Goal: Information Seeking & Learning: Learn about a topic

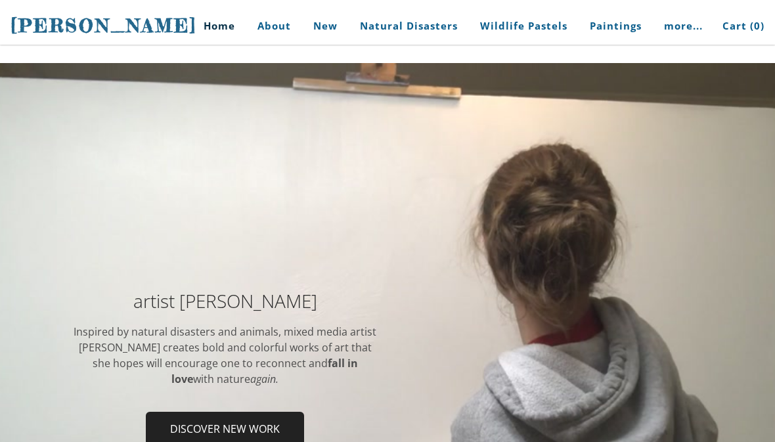
scroll to position [6, 0]
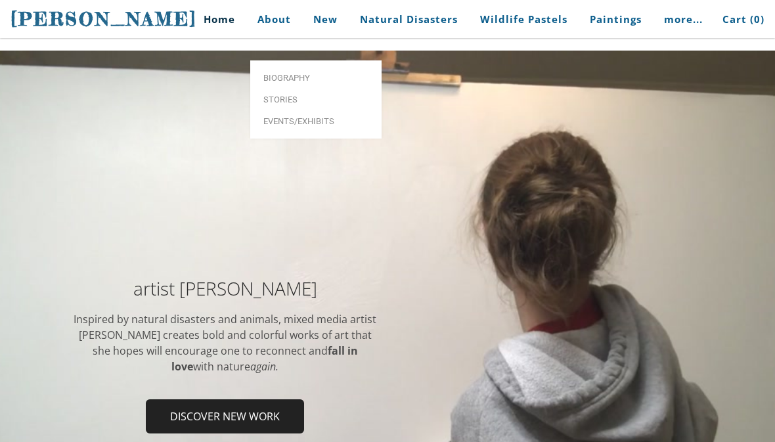
click at [264, 74] on span "Biography" at bounding box center [316, 78] width 105 height 9
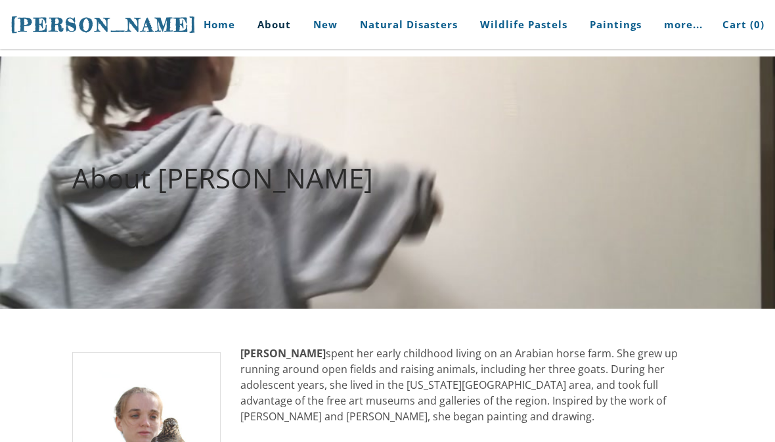
click at [582, 0] on div "Home About New Natural Disasters Wildlife Pastels Paintings Buy Art Contact mor…" at bounding box center [472, 24] width 586 height 49
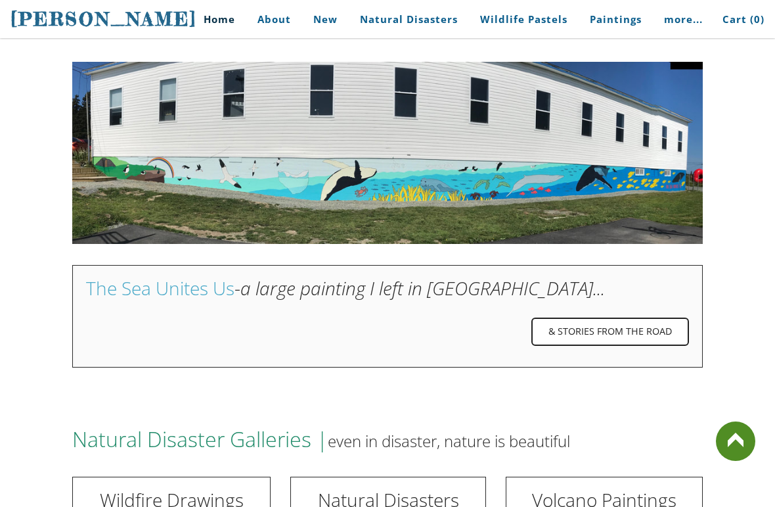
scroll to position [1977, 0]
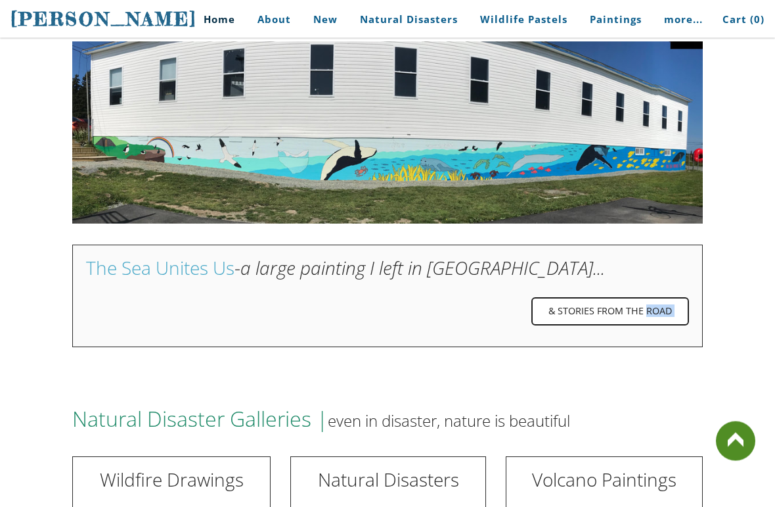
click at [42, 391] on div "See what's new & on the easel Spirits of the Forest New paintings and drawings …" at bounding box center [387, 490] width 775 height 2053
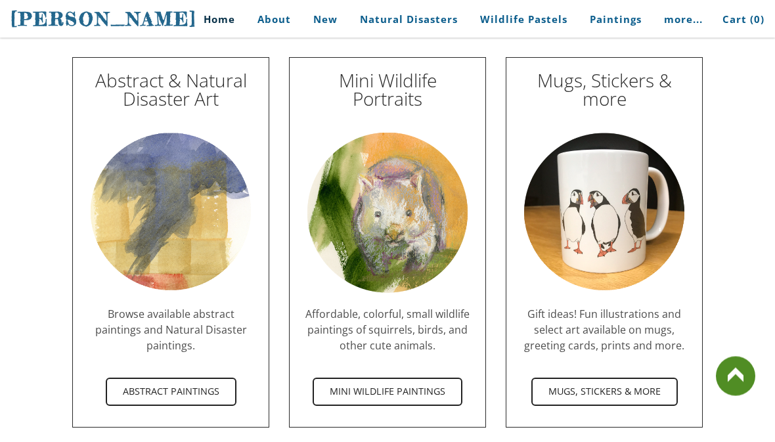
scroll to position [3829, 0]
click at [264, 73] on span "Biography" at bounding box center [316, 77] width 105 height 9
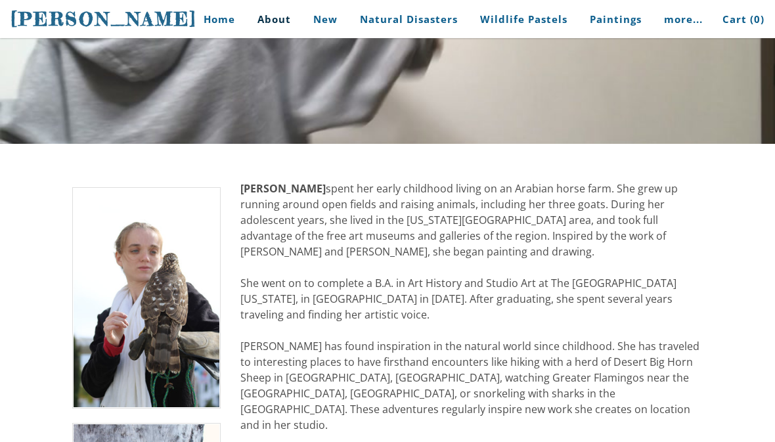
scroll to position [164, 0]
